Goal: Information Seeking & Learning: Compare options

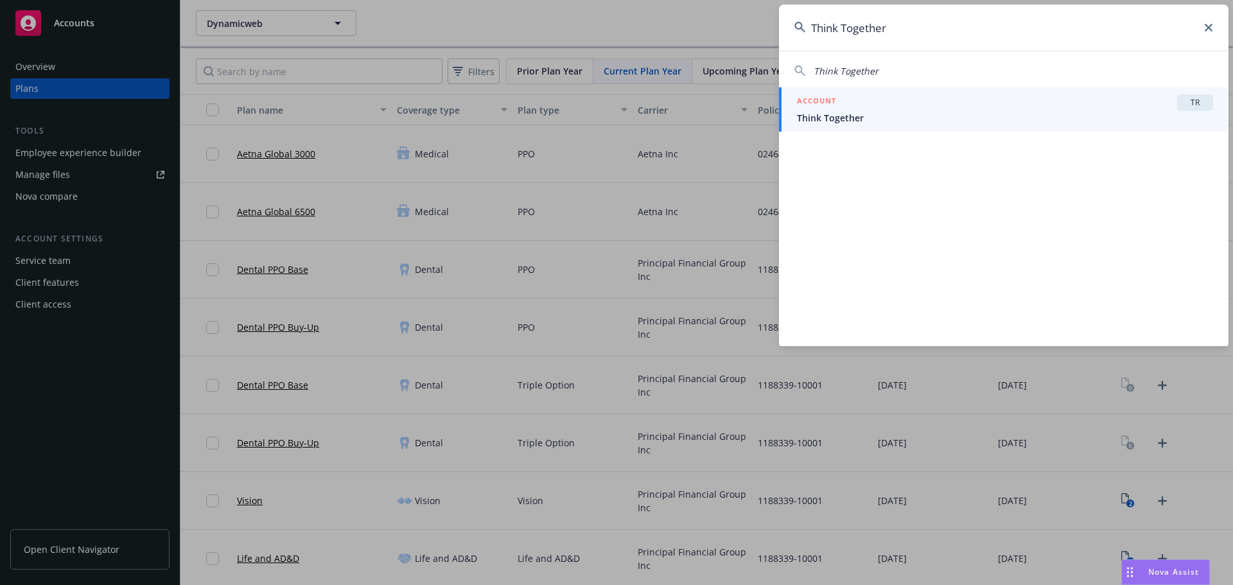
type input "Think Together"
click at [924, 108] on div "ACCOUNT TR" at bounding box center [1005, 102] width 416 height 17
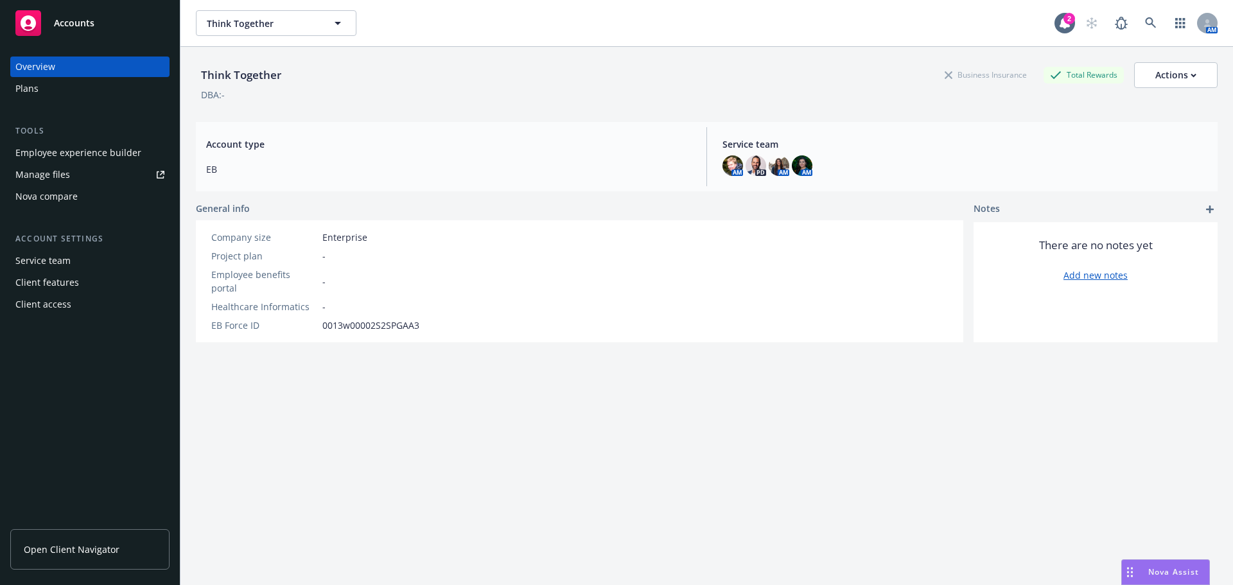
click at [51, 91] on div "Plans" at bounding box center [89, 88] width 149 height 21
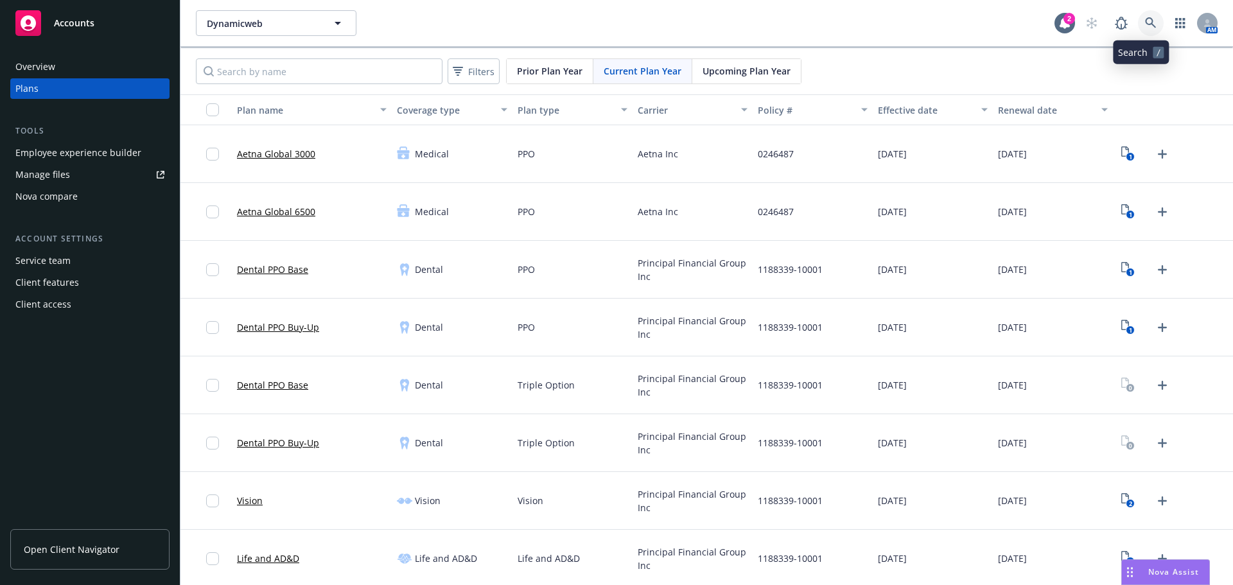
click at [1144, 29] on link at bounding box center [1151, 23] width 26 height 26
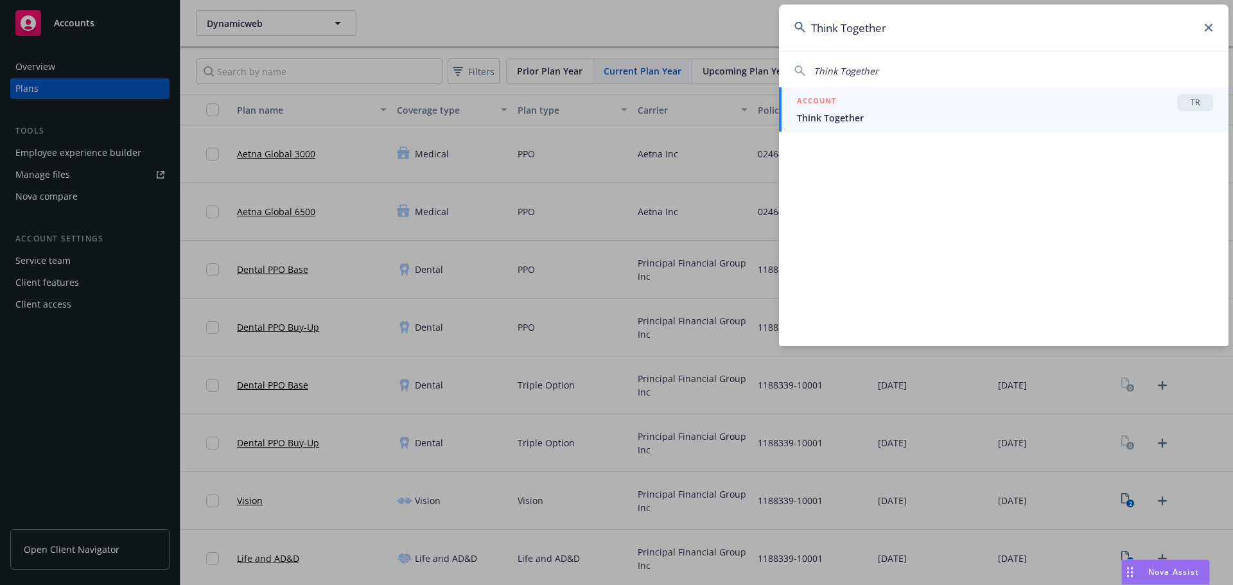
type input "Think Together"
click at [871, 118] on span "Think Together" at bounding box center [1005, 117] width 416 height 13
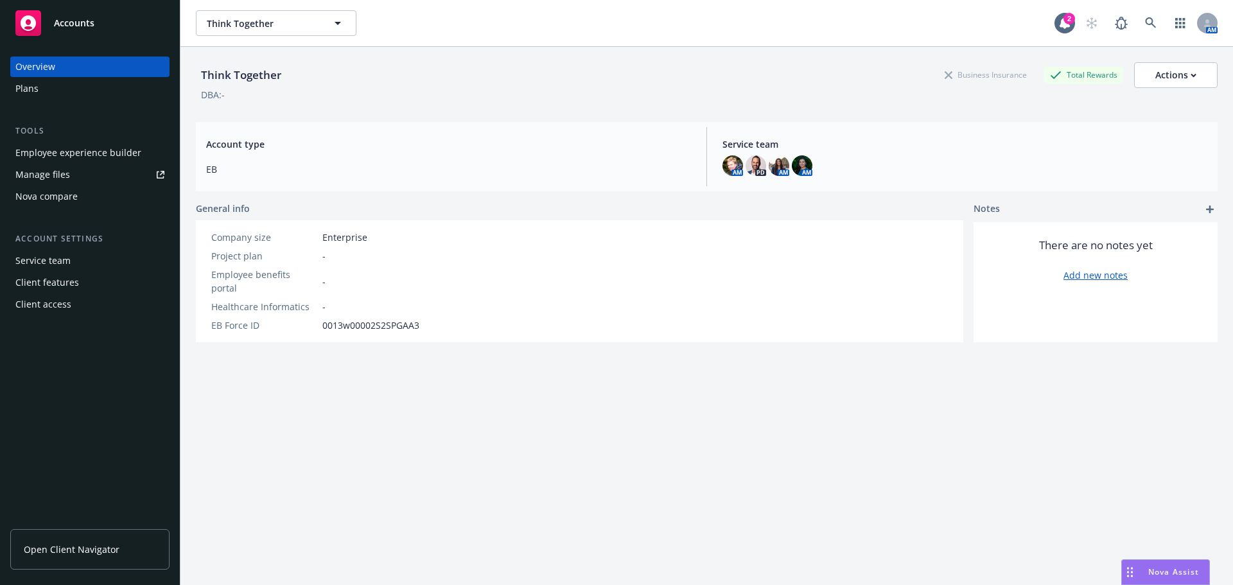
click at [113, 98] on div "Plans" at bounding box center [89, 88] width 149 height 21
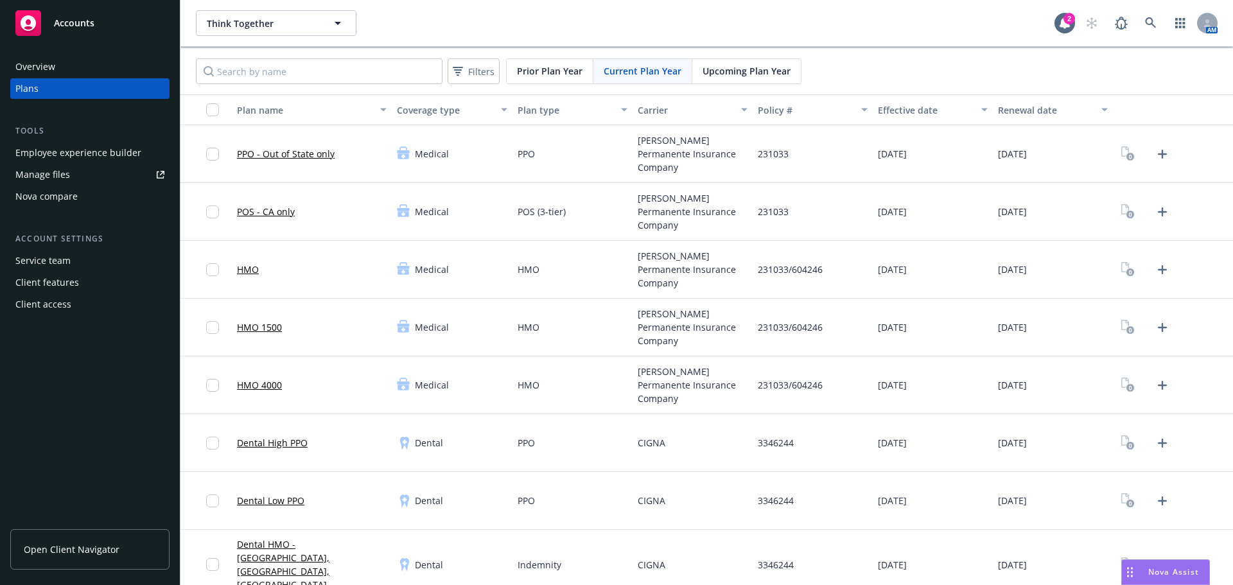
click at [67, 196] on div "Nova compare" at bounding box center [46, 196] width 62 height 21
